Goal: Information Seeking & Learning: Learn about a topic

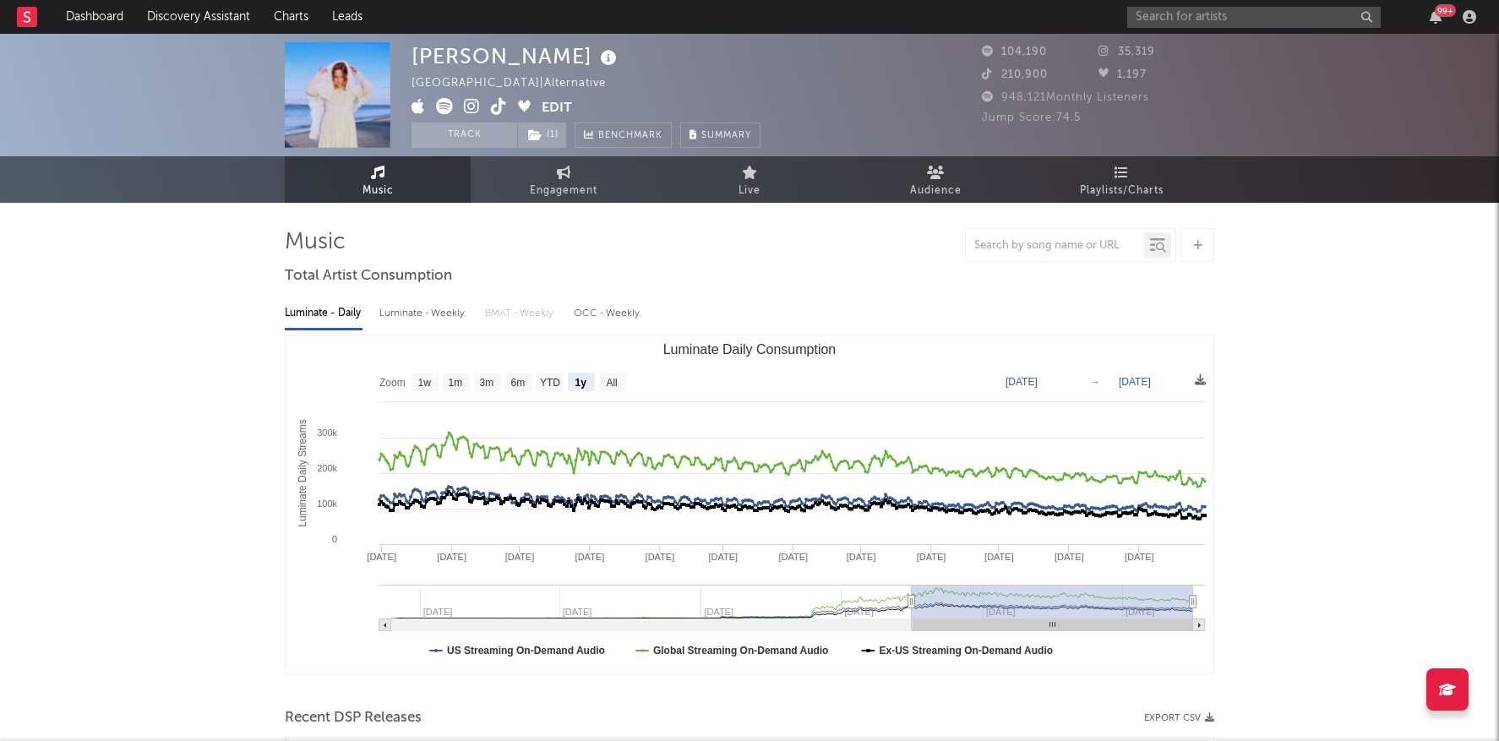
select select "1y"
click at [1168, 14] on input "text" at bounding box center [1253, 17] width 253 height 21
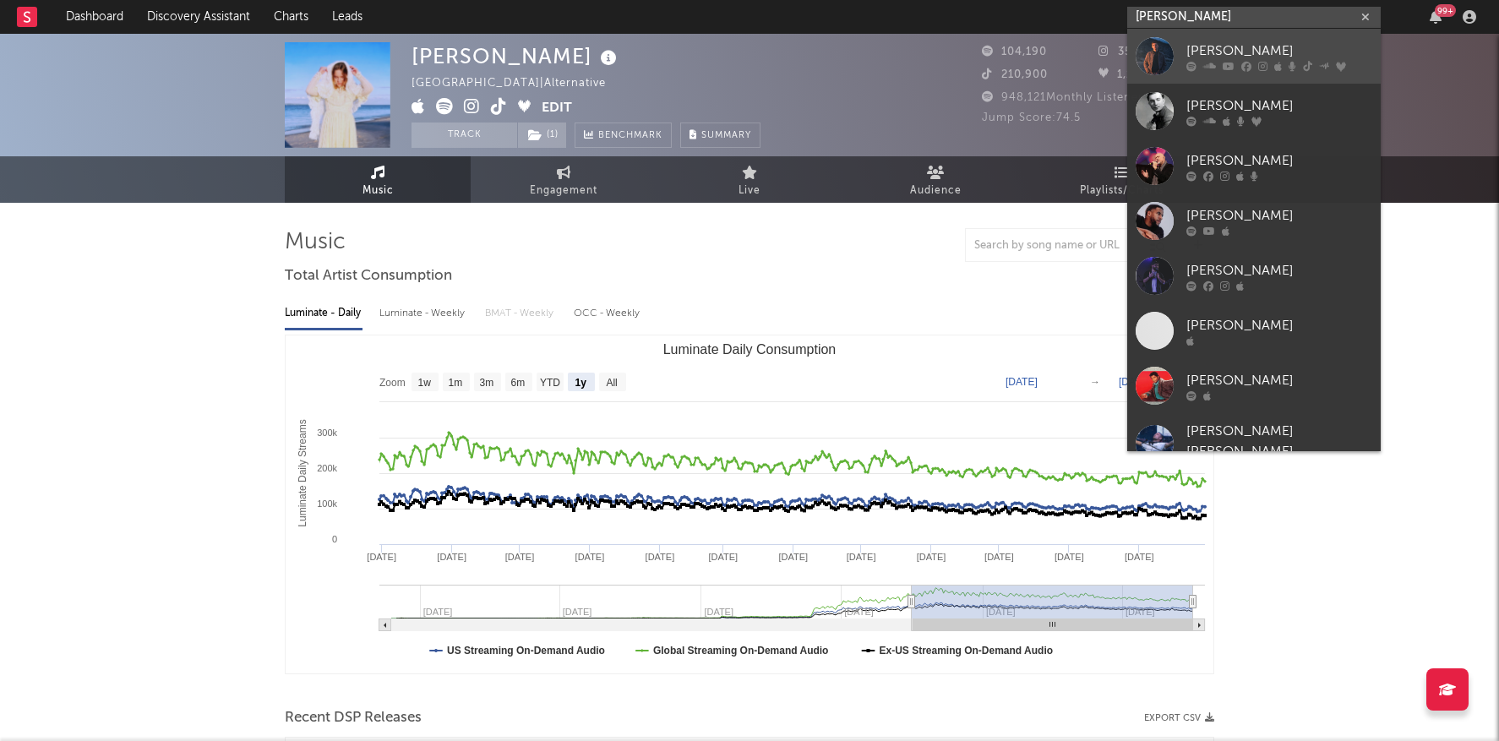
type input "[PERSON_NAME]"
click at [1195, 44] on div "[PERSON_NAME]" at bounding box center [1279, 51] width 186 height 20
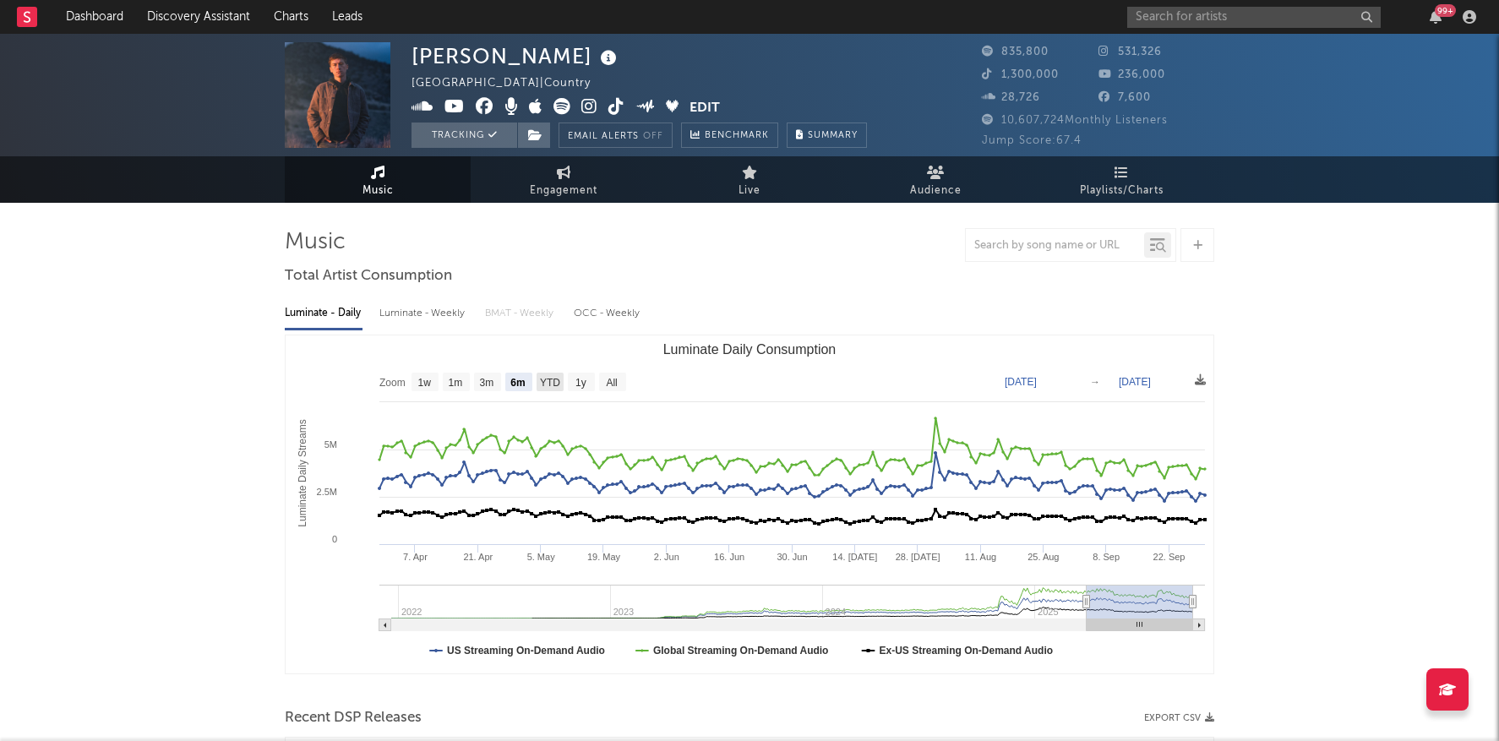
click at [574, 383] on rect "Luminate Daily Consumption" at bounding box center [581, 382] width 27 height 19
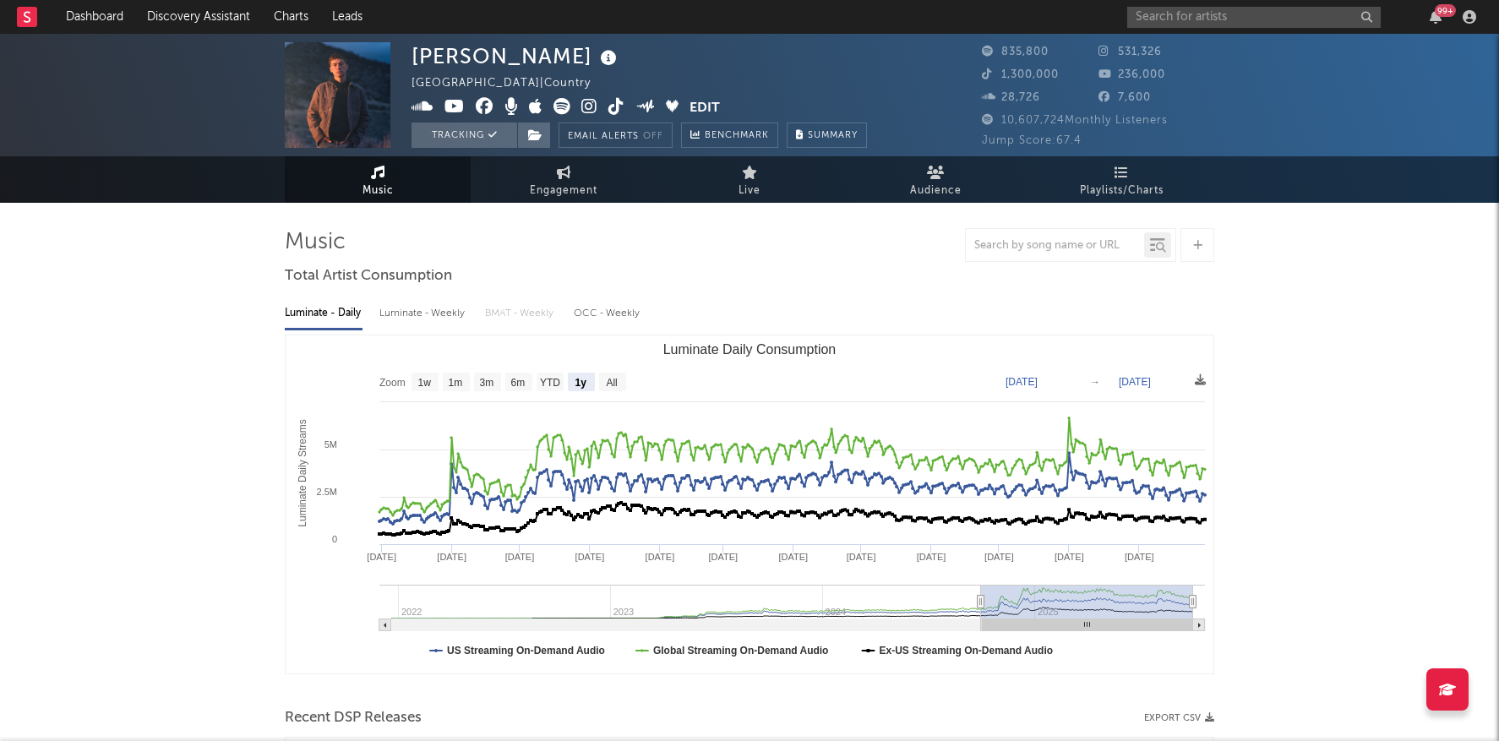
select select "1y"
type input "[DATE]"
